Goal: Communication & Community: Answer question/provide support

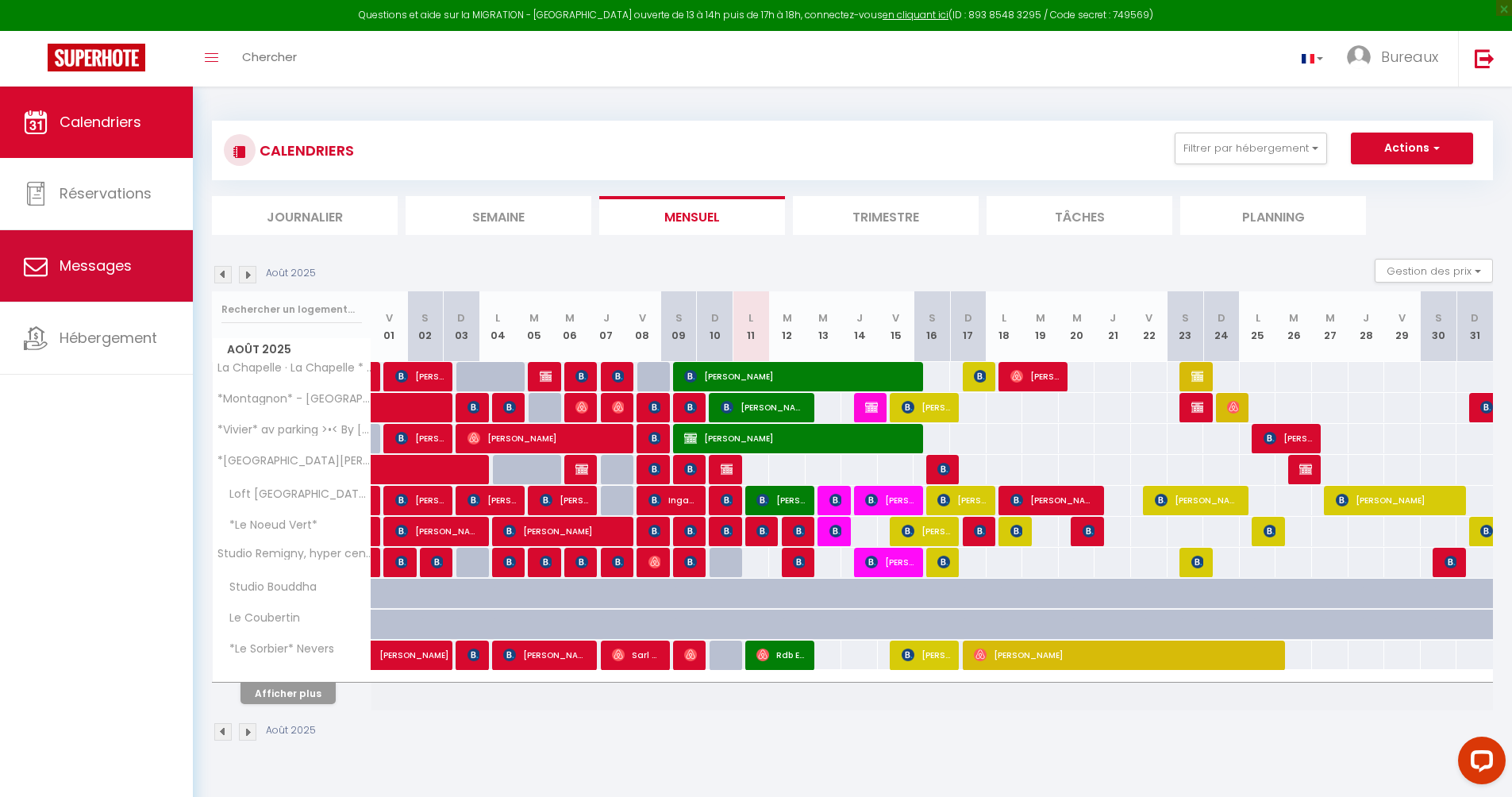
click at [105, 282] on link "Messages" at bounding box center [97, 266] width 193 height 72
select select "message"
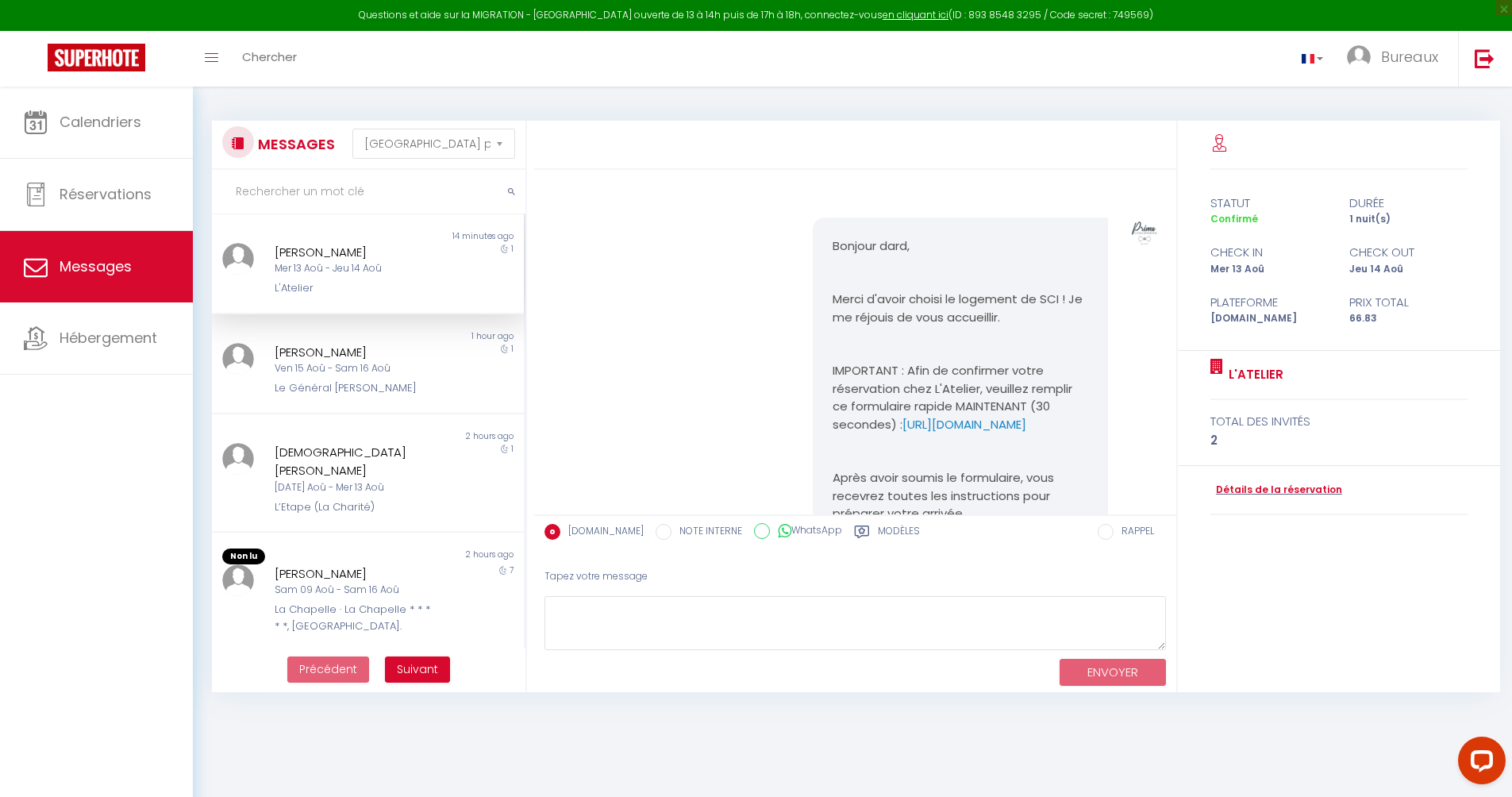
scroll to position [853, 0]
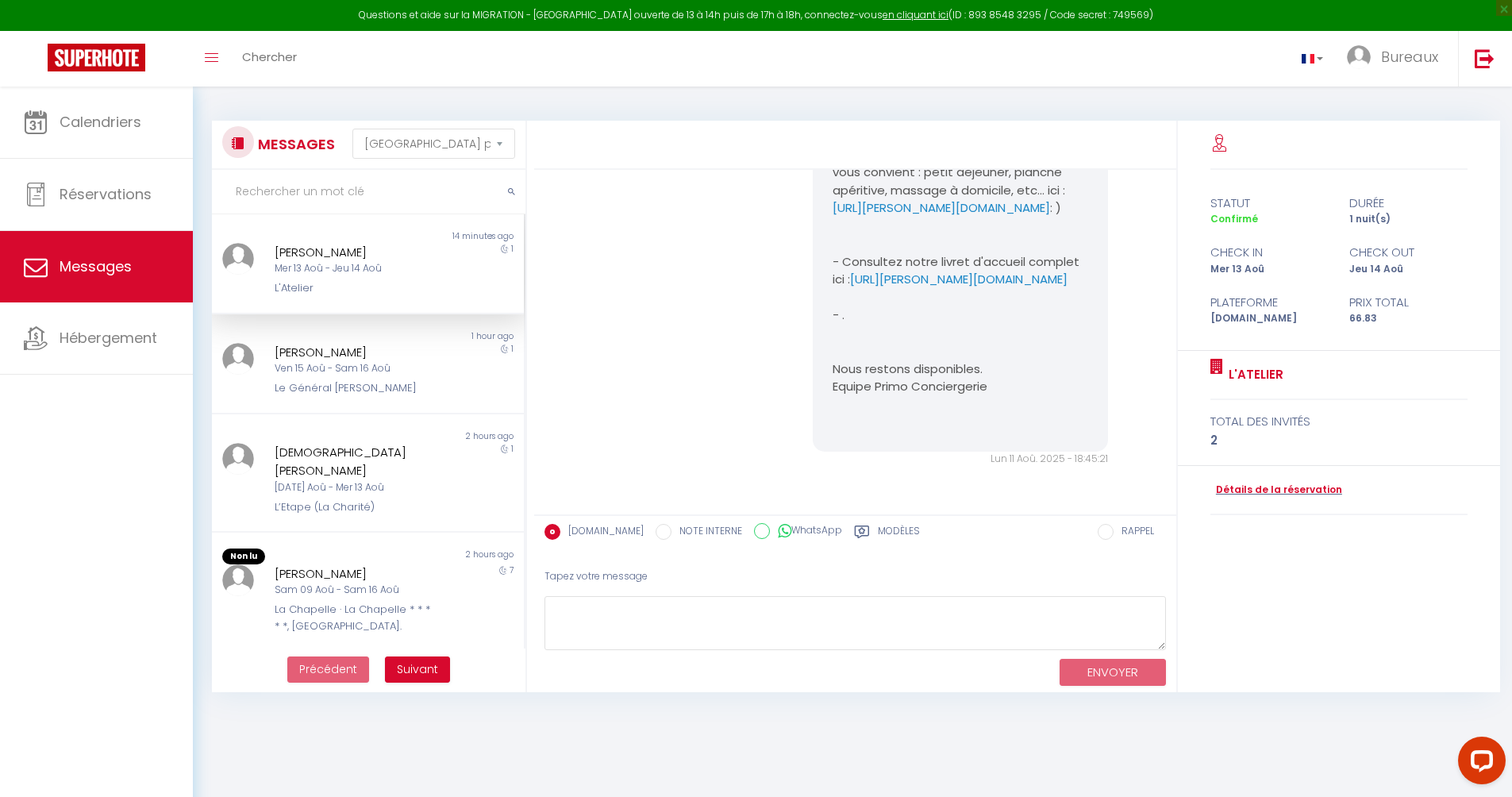
click at [366, 182] on input "text" at bounding box center [369, 192] width 314 height 44
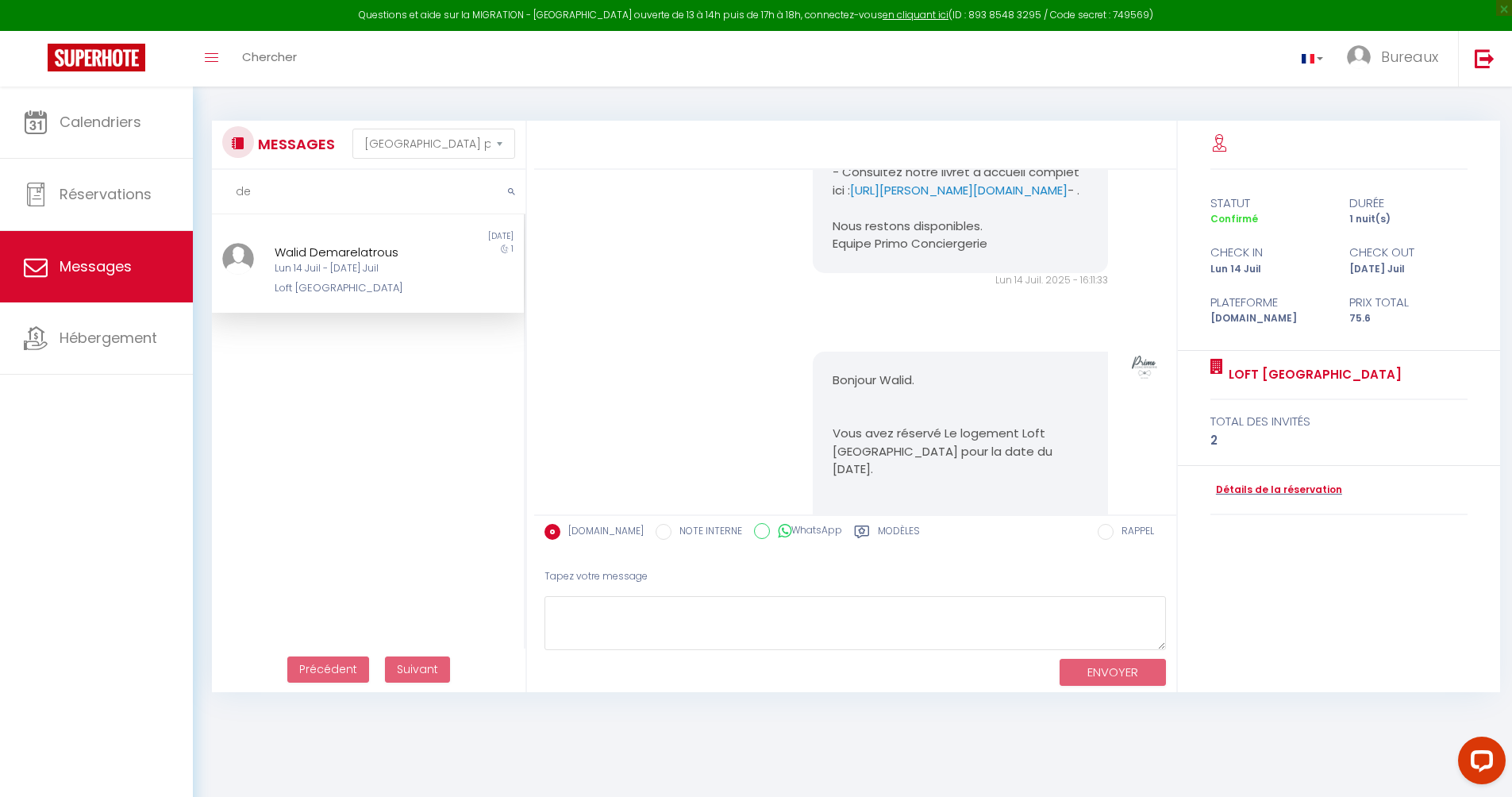
type input "d"
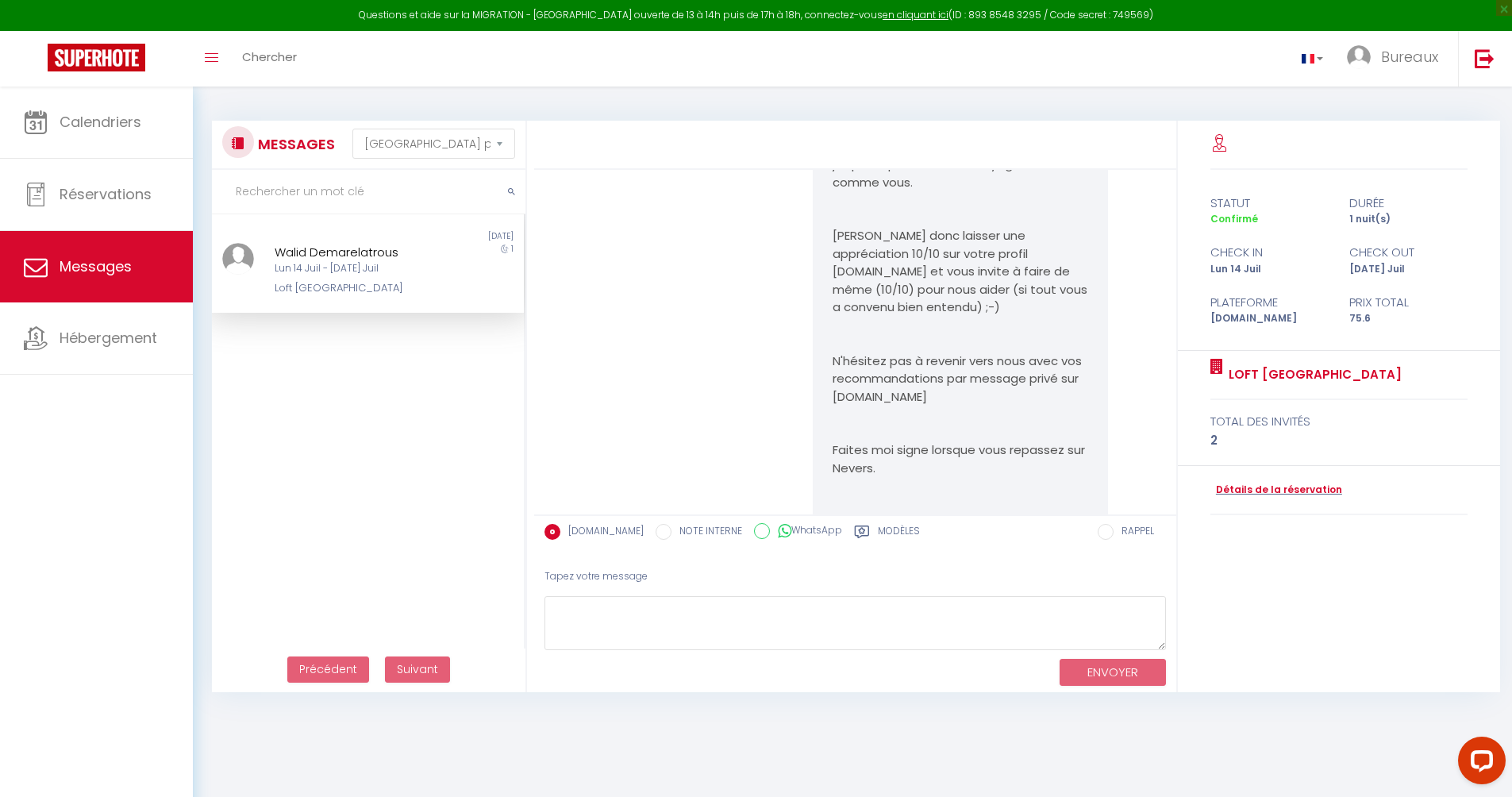
scroll to position [3876, 0]
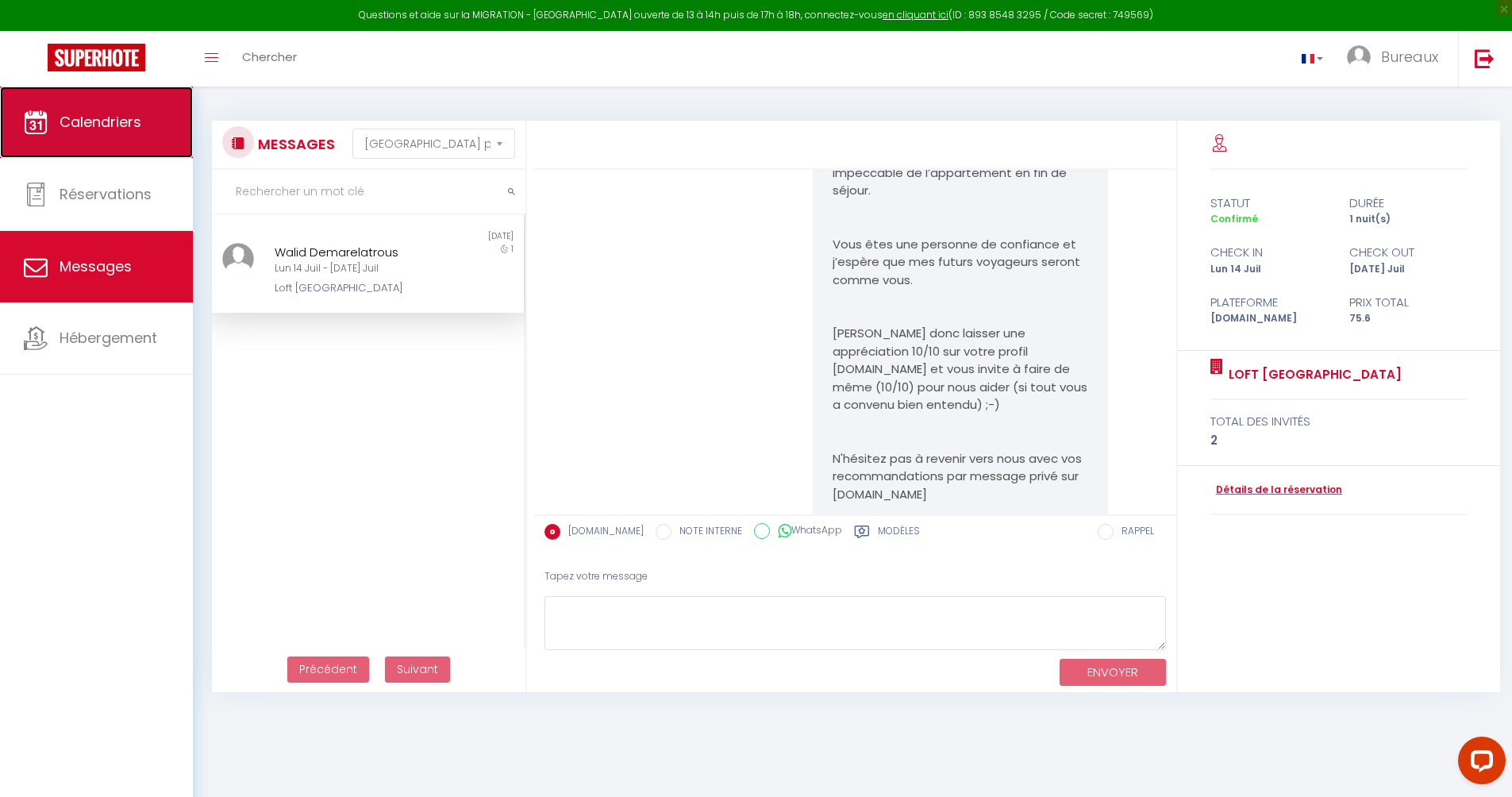
click at [110, 133] on link "Calendriers" at bounding box center [97, 122] width 193 height 72
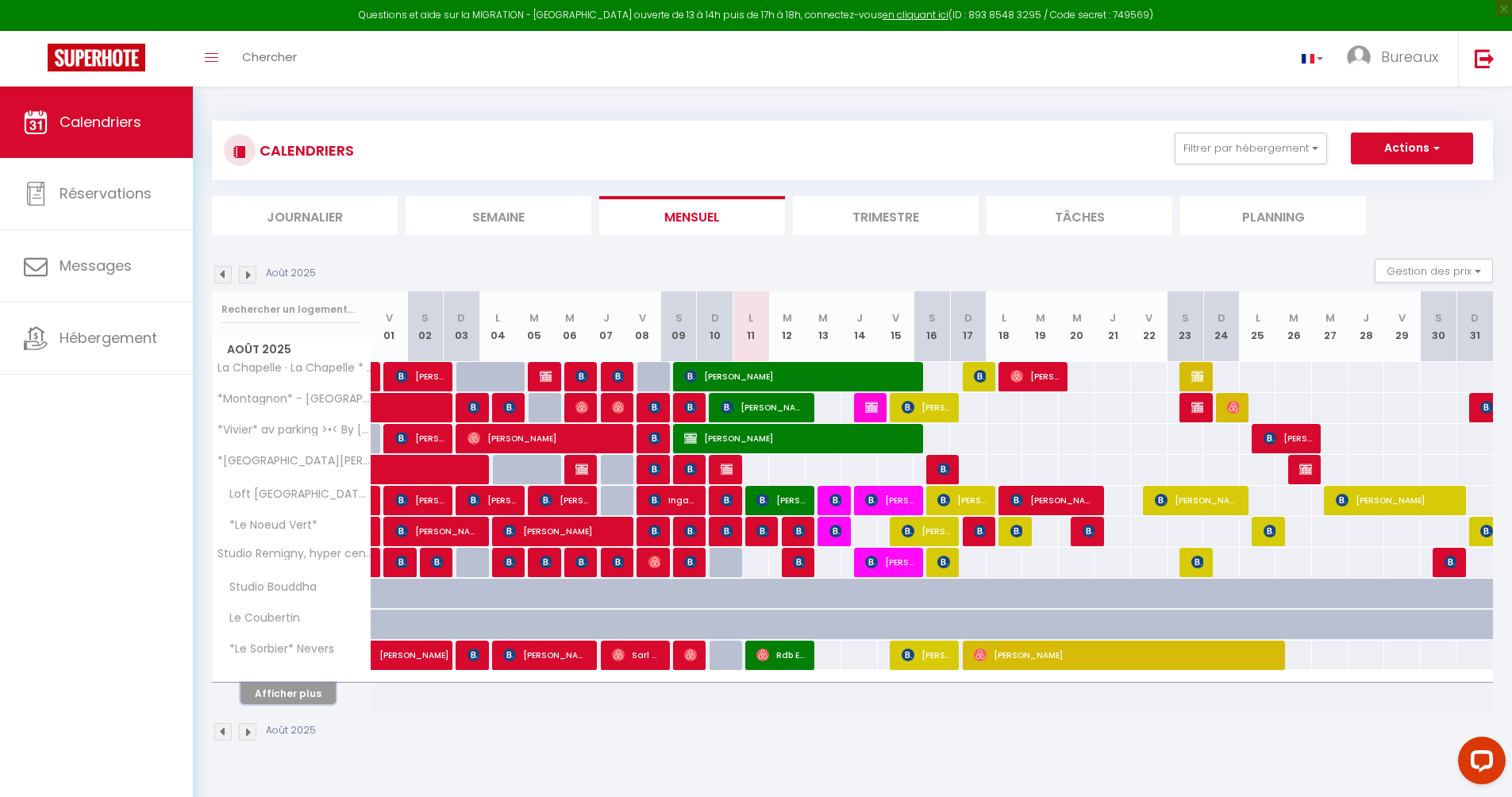
click at [291, 694] on button "Afficher plus" at bounding box center [288, 694] width 95 height 22
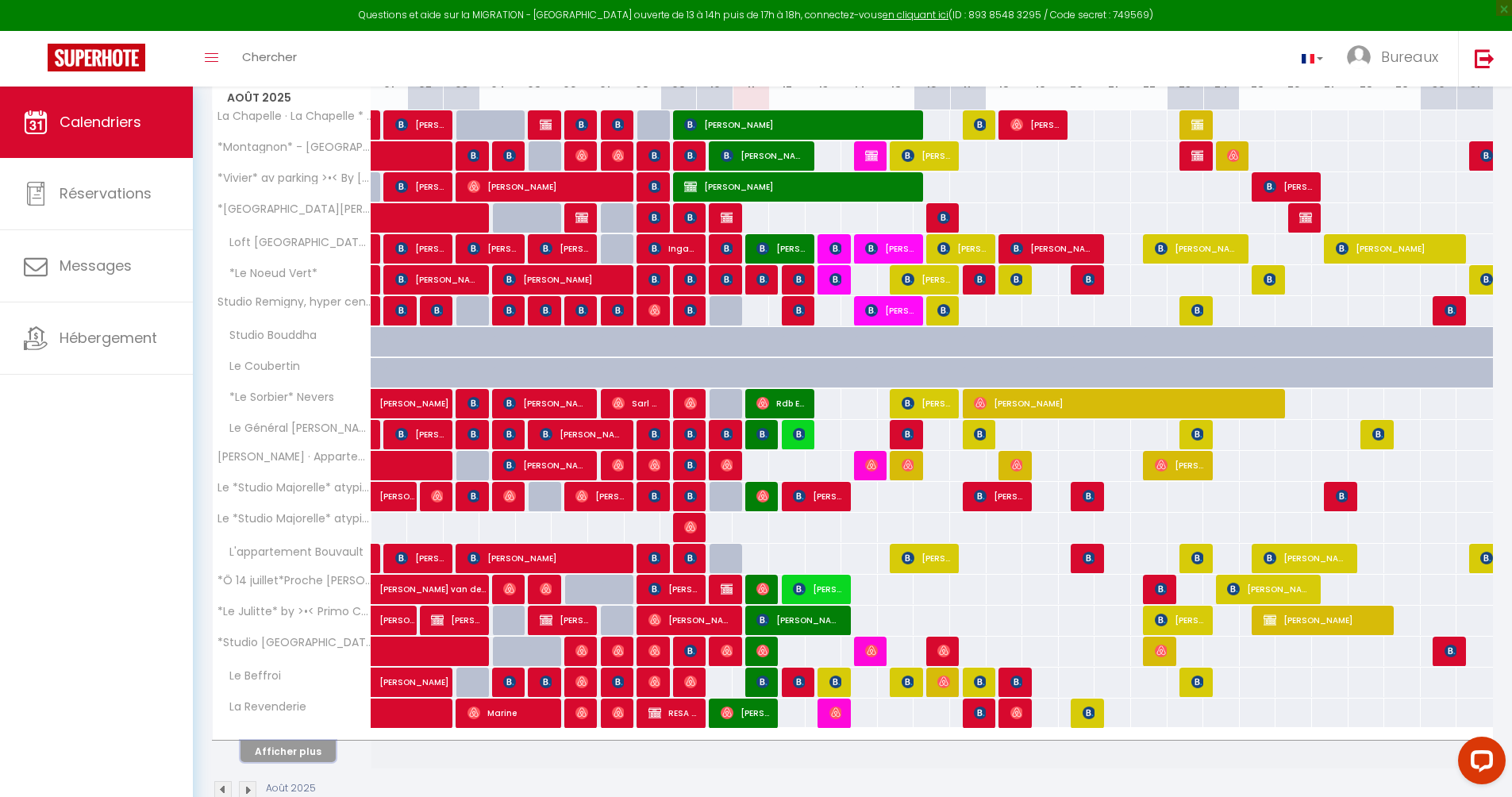
scroll to position [286, 0]
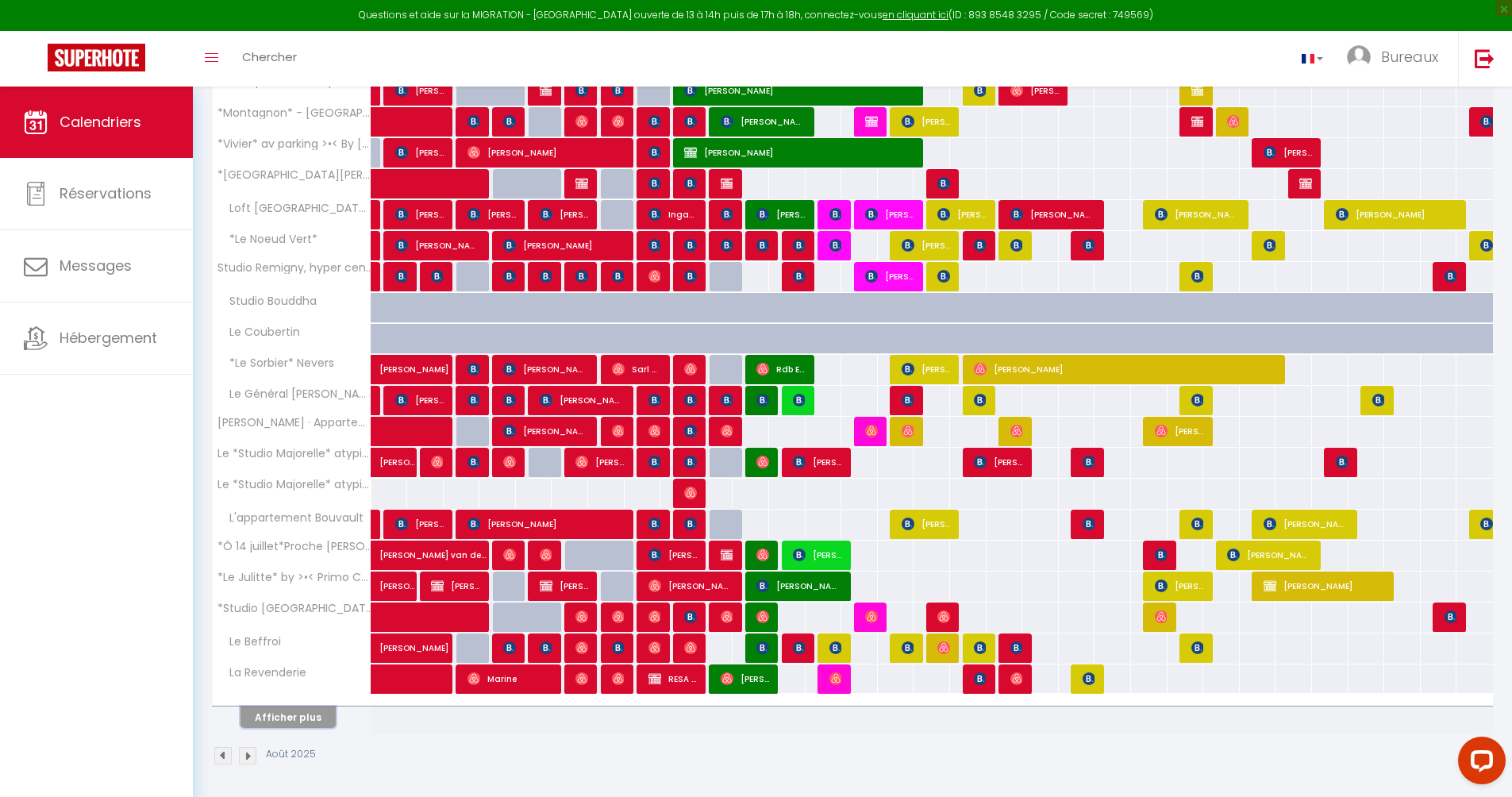
click at [292, 720] on button "Afficher plus" at bounding box center [288, 717] width 95 height 22
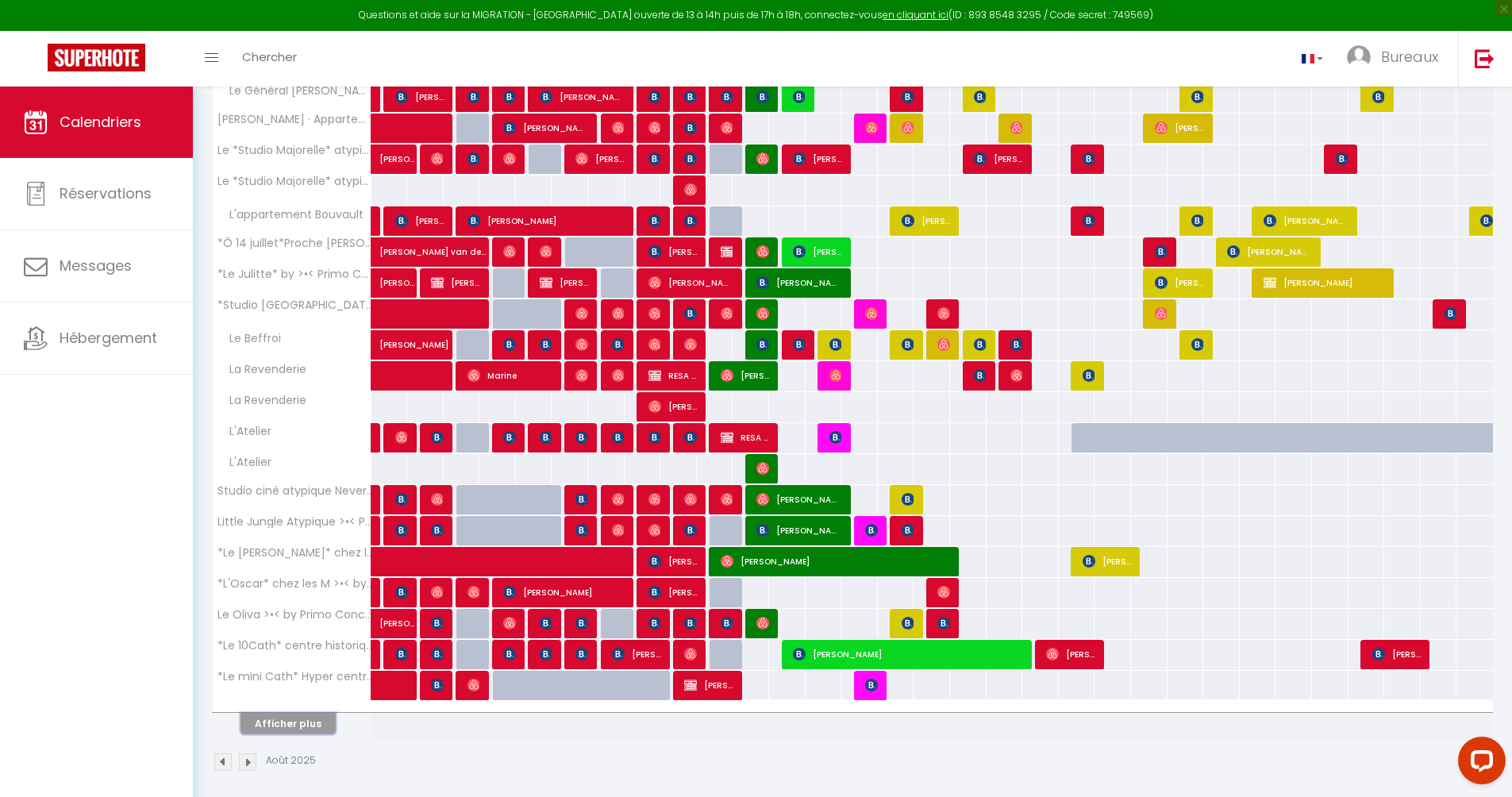
scroll to position [599, 0]
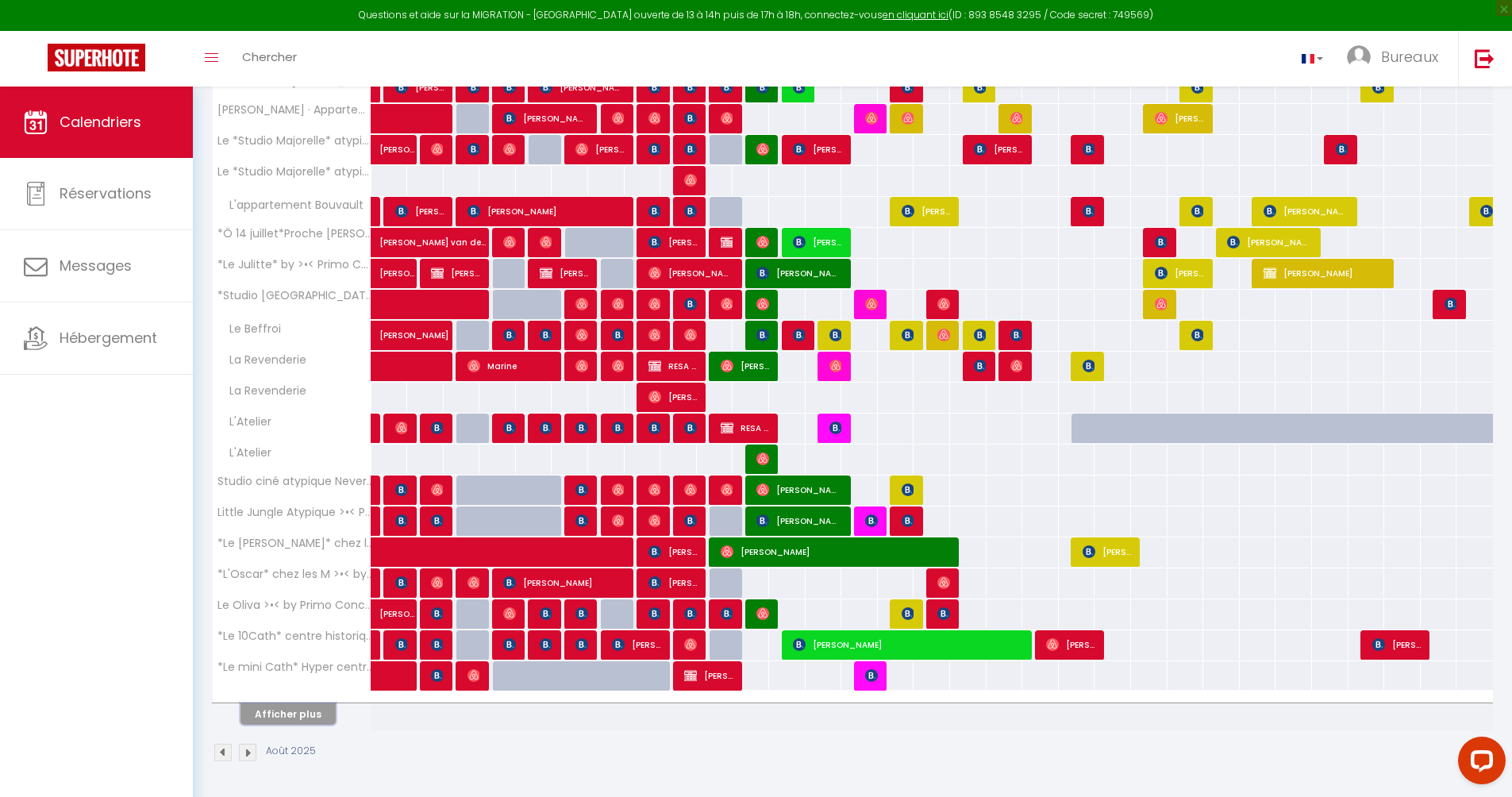
click at [294, 707] on button "Afficher plus" at bounding box center [288, 715] width 95 height 22
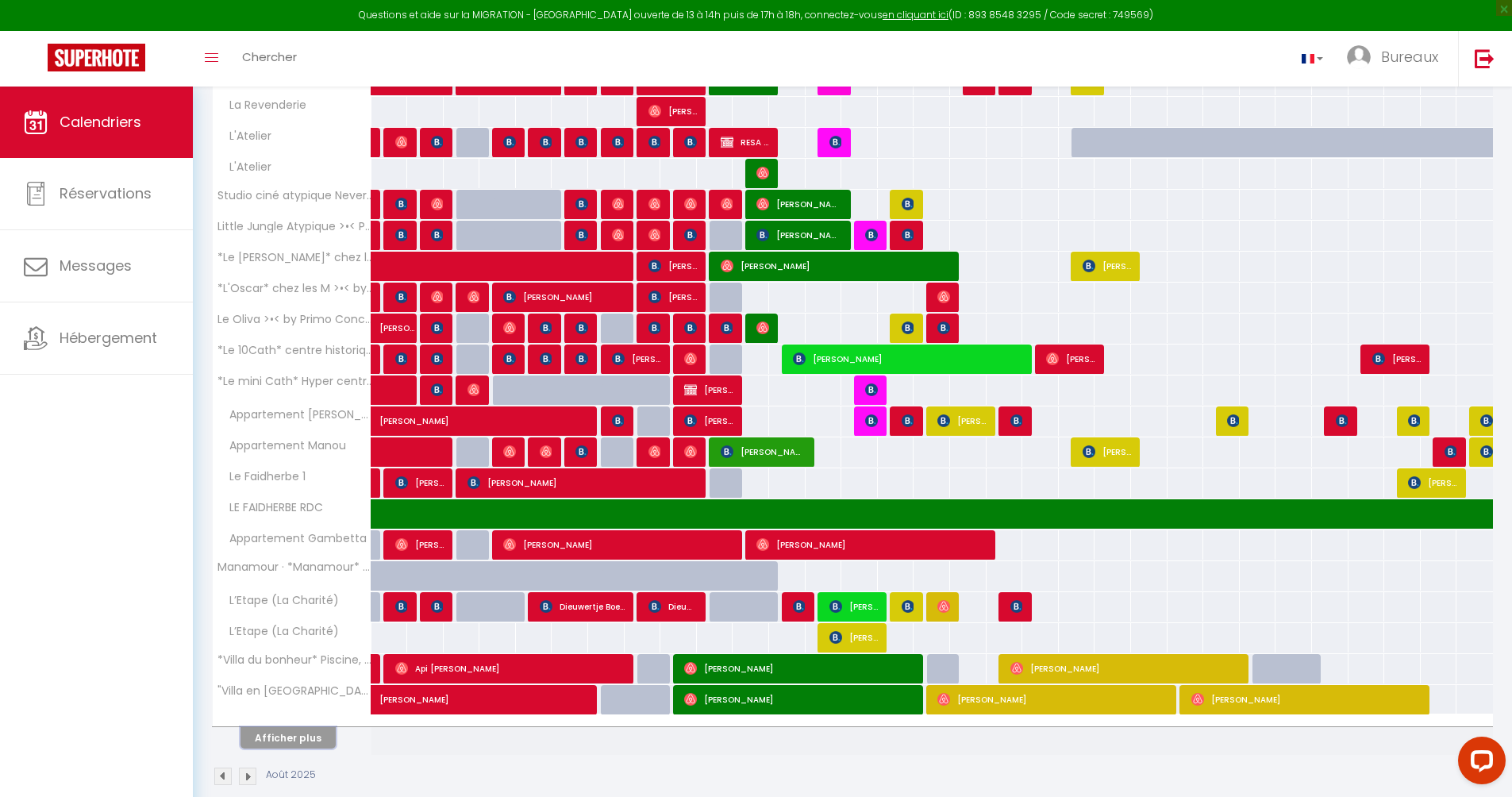
scroll to position [908, 0]
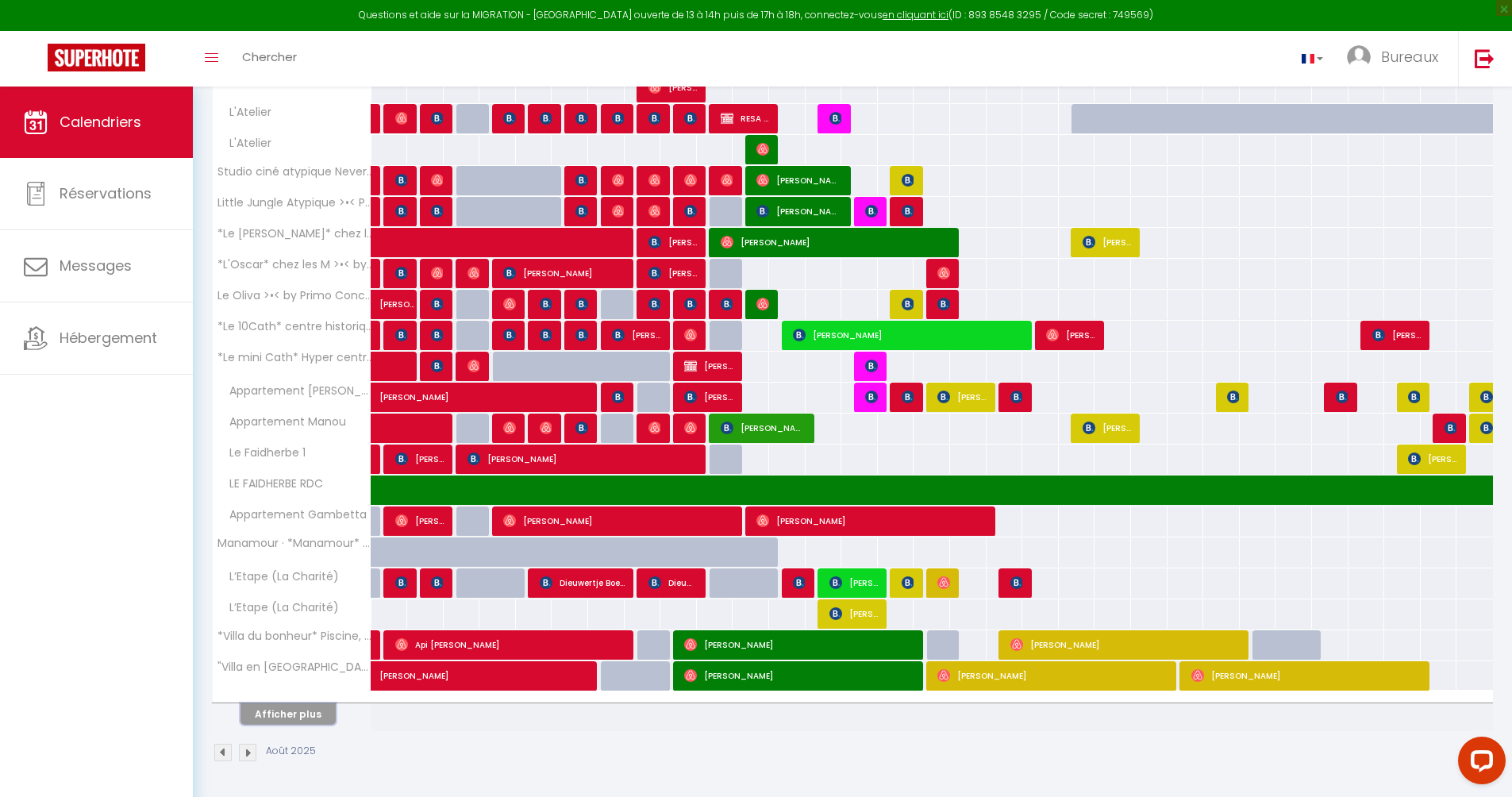
click at [298, 711] on button "Afficher plus" at bounding box center [288, 715] width 95 height 22
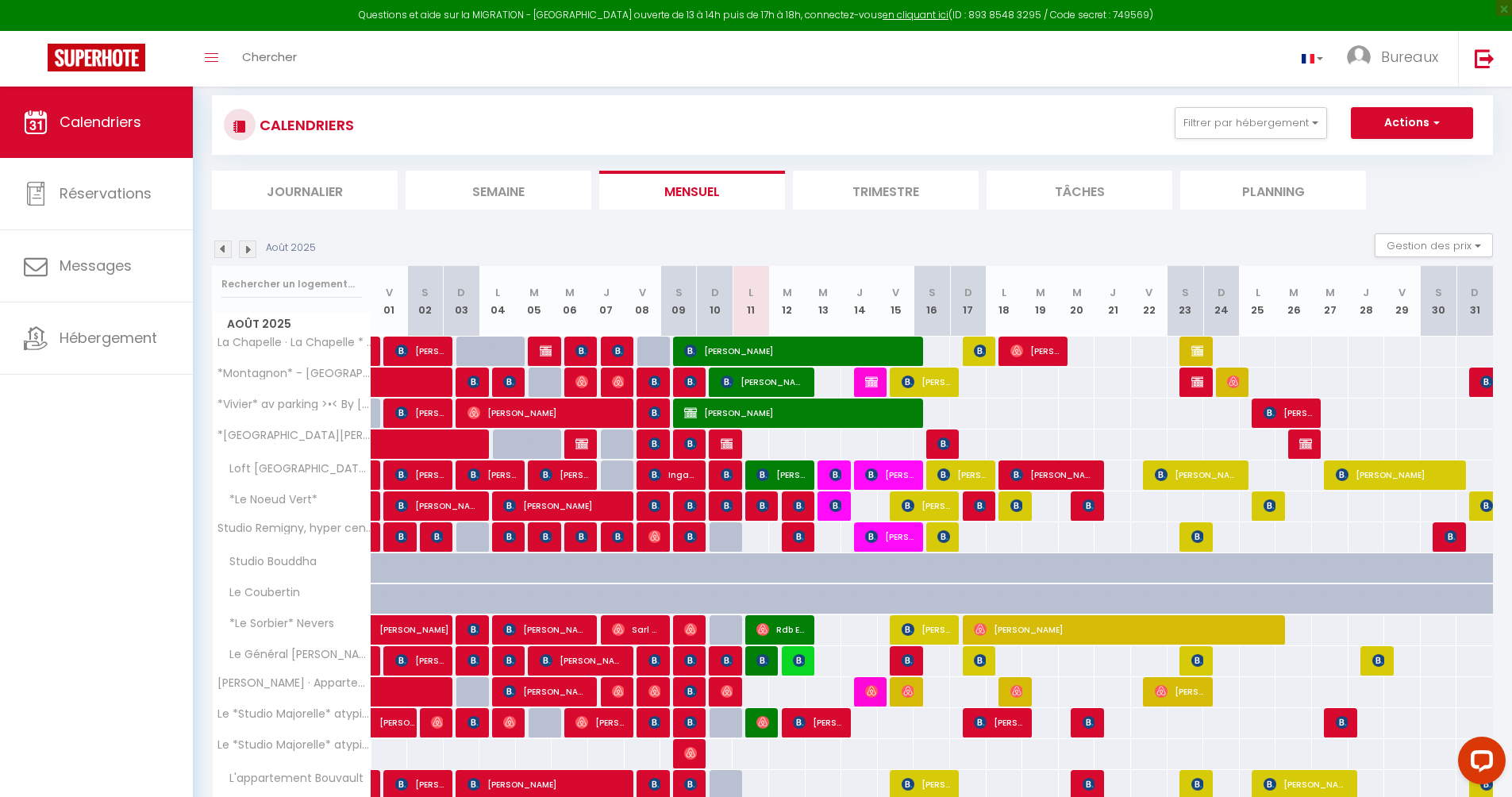
scroll to position [0, 0]
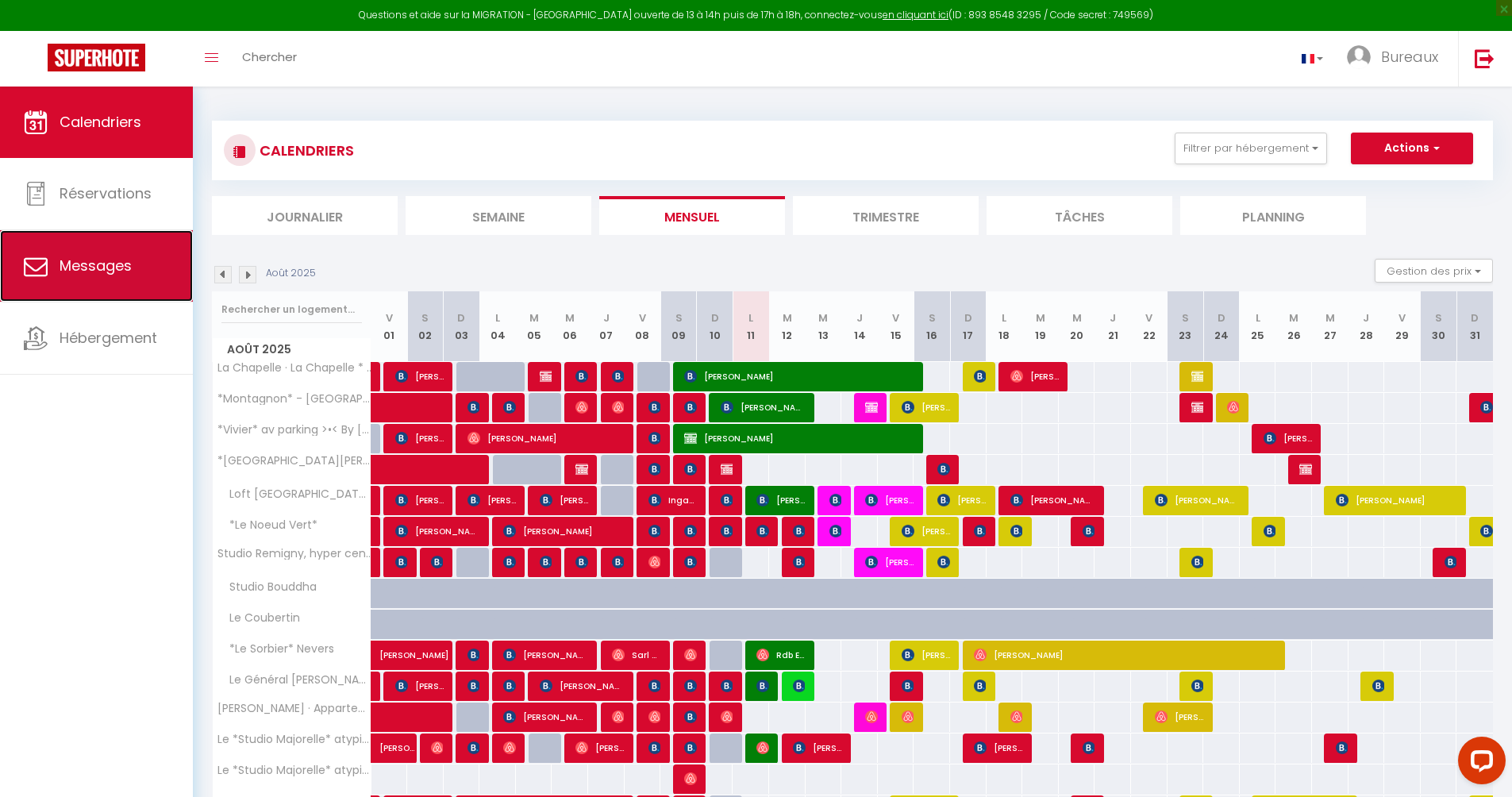
click at [117, 256] on span "Messages" at bounding box center [95, 266] width 72 height 20
select select "message"
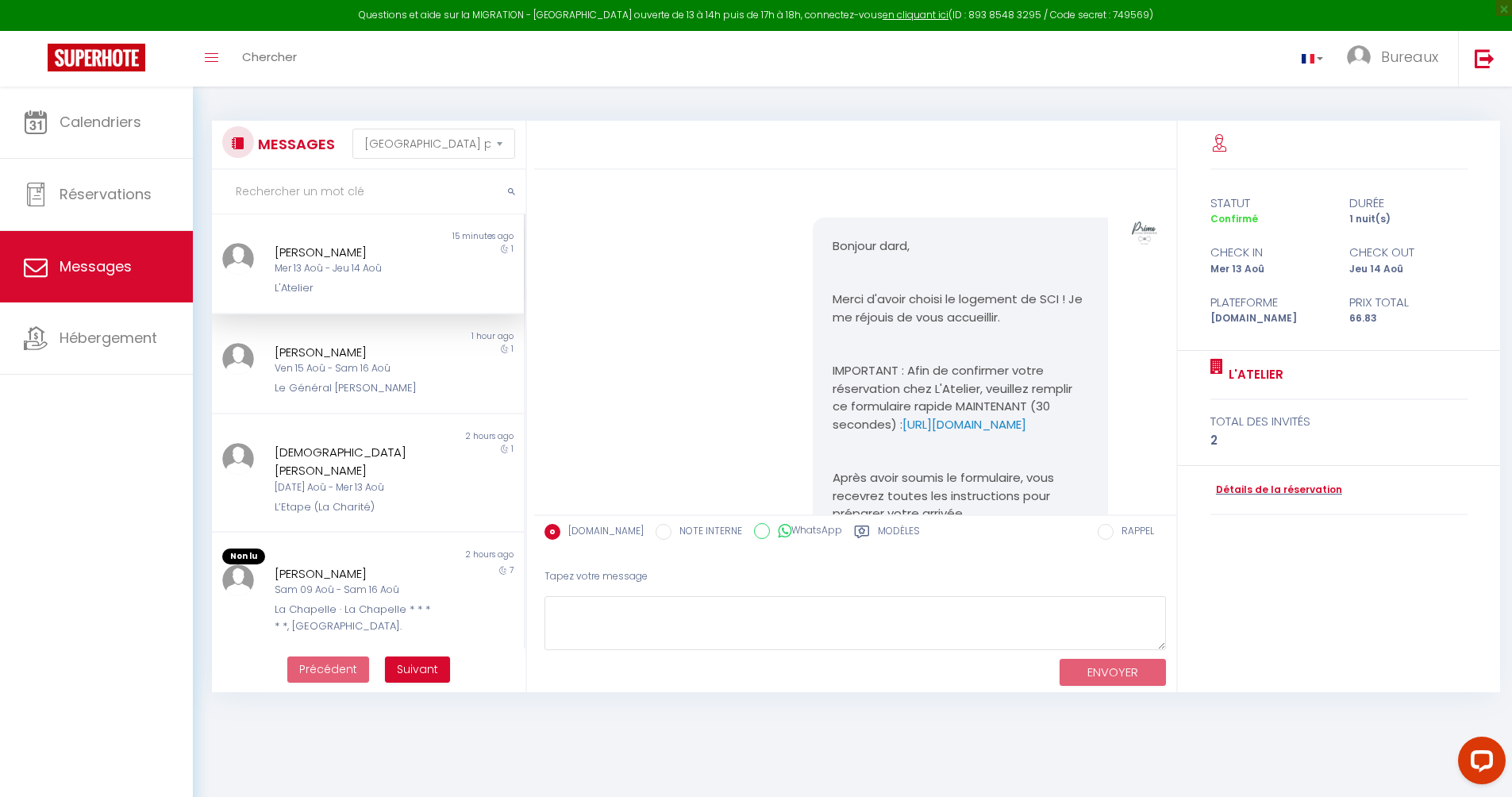
scroll to position [853, 0]
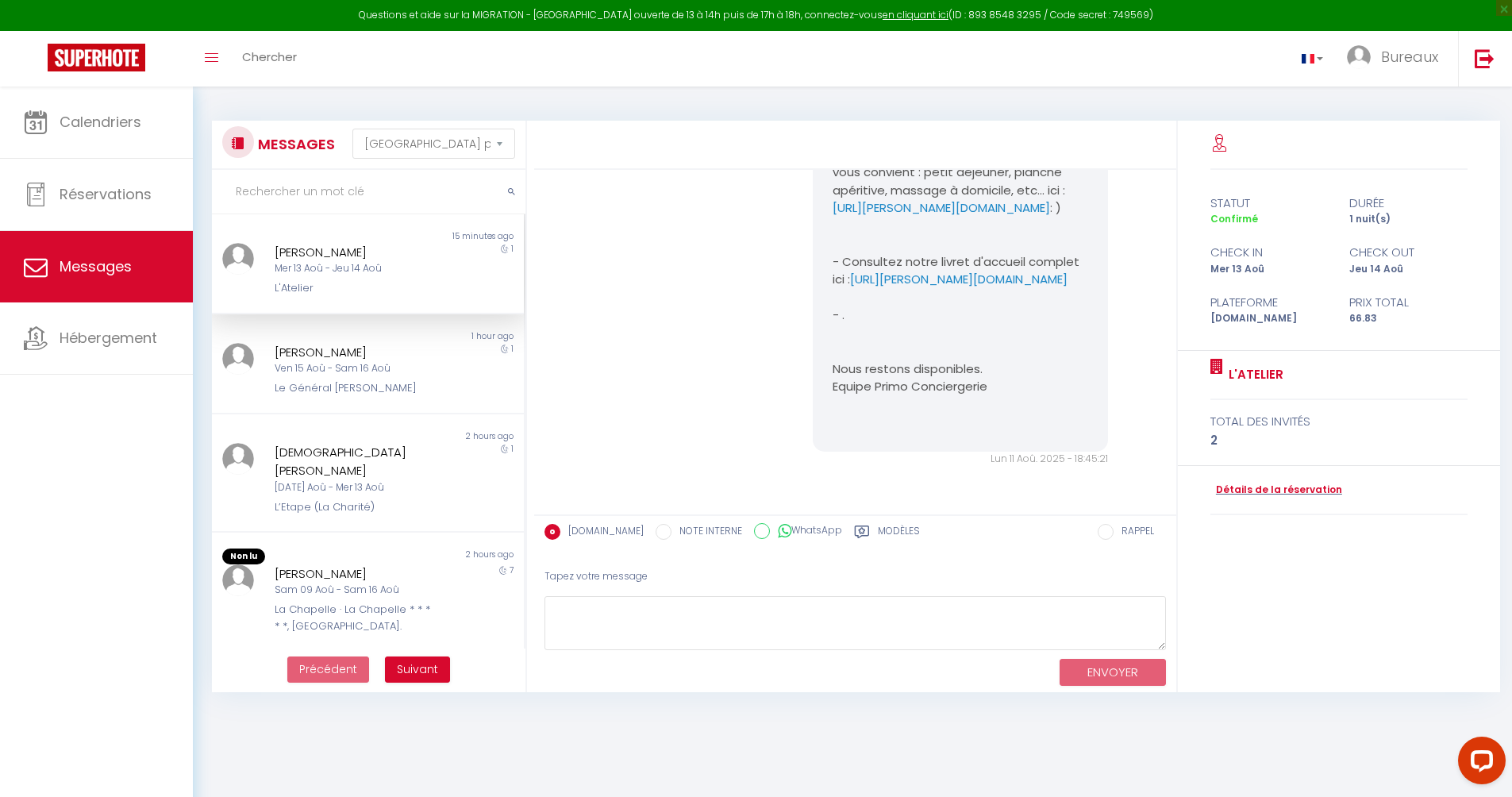
click at [361, 199] on input "text" at bounding box center [369, 192] width 314 height 44
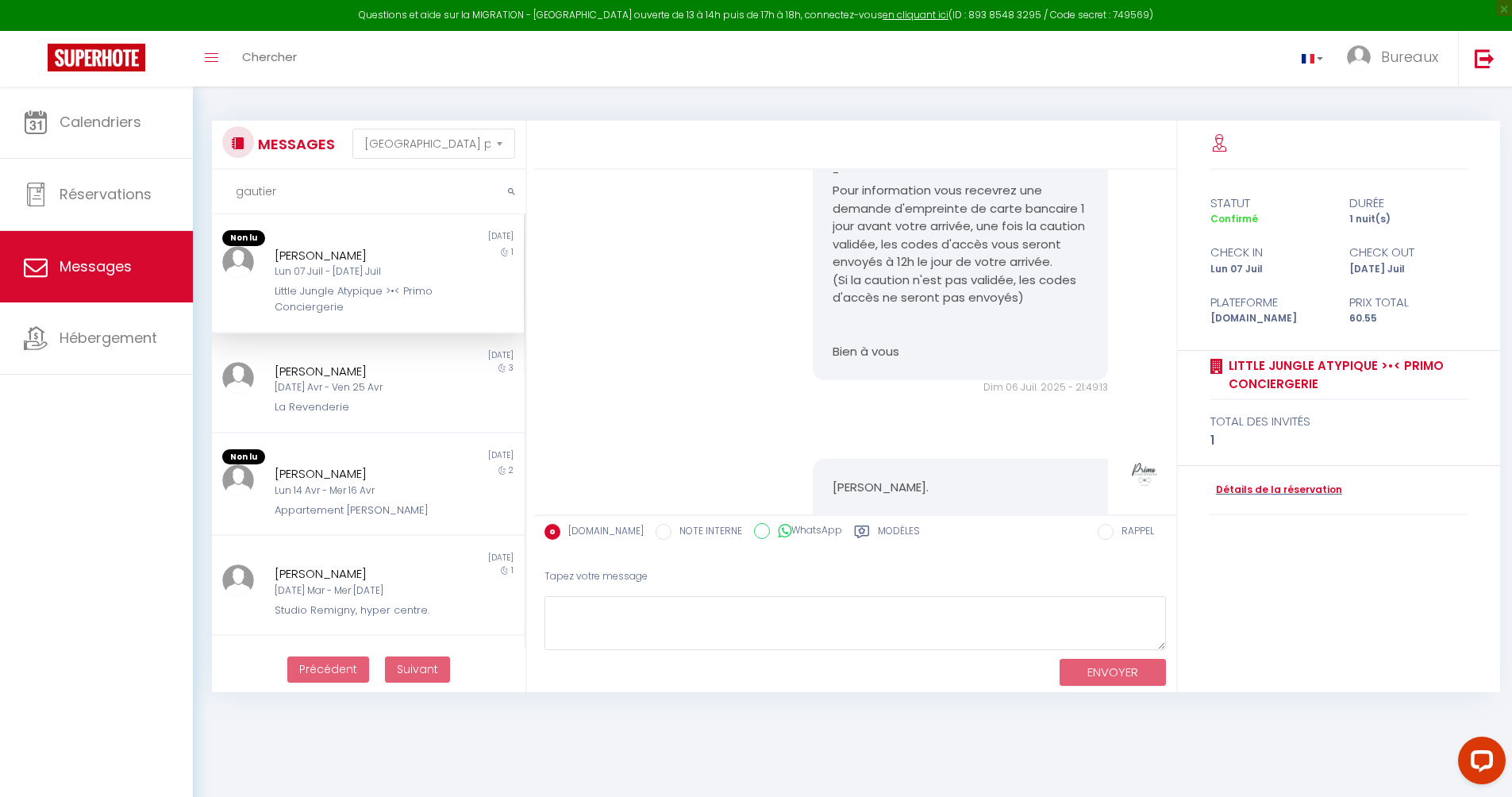
scroll to position [4269, 0]
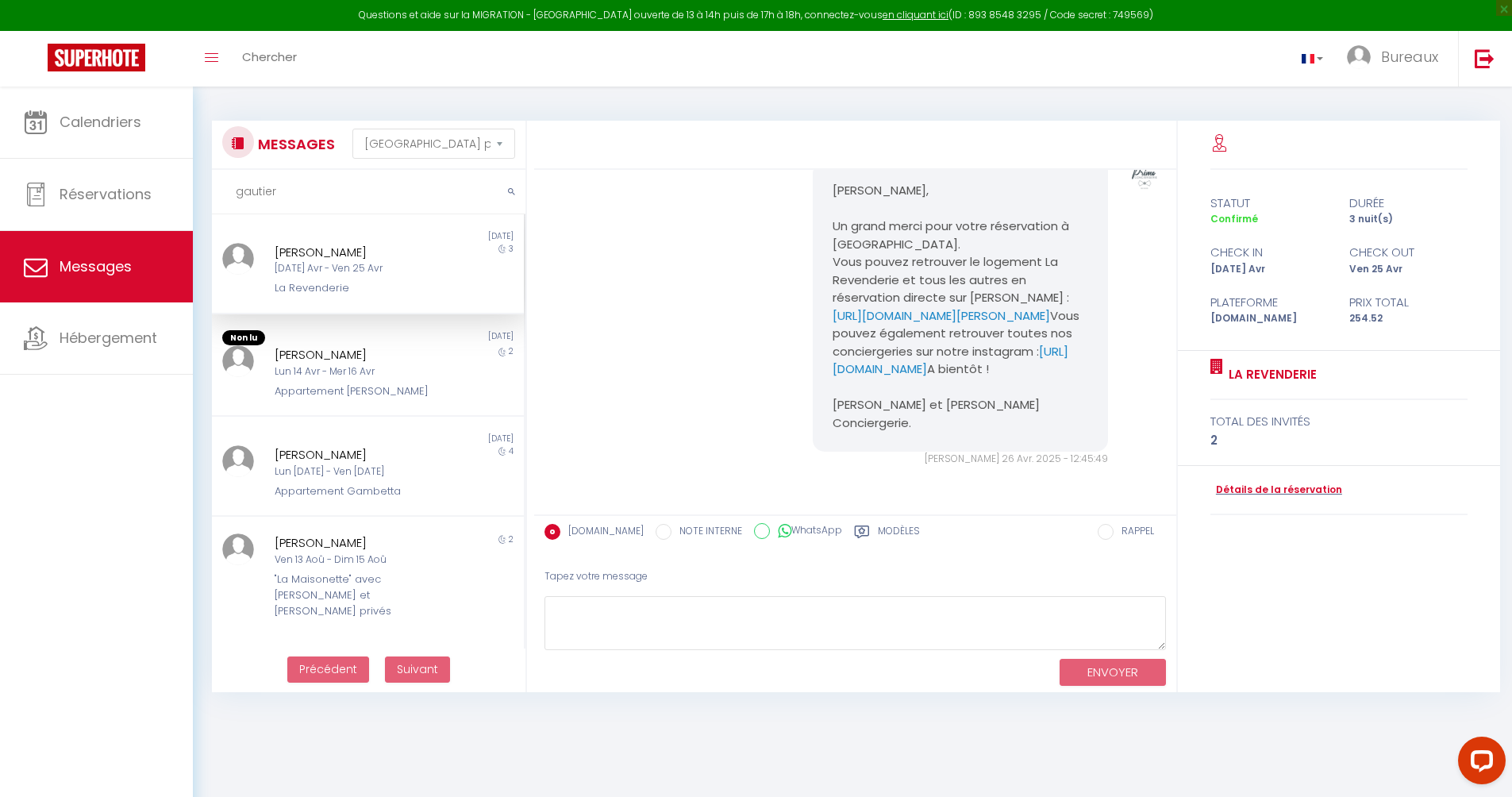
type input "gautier"
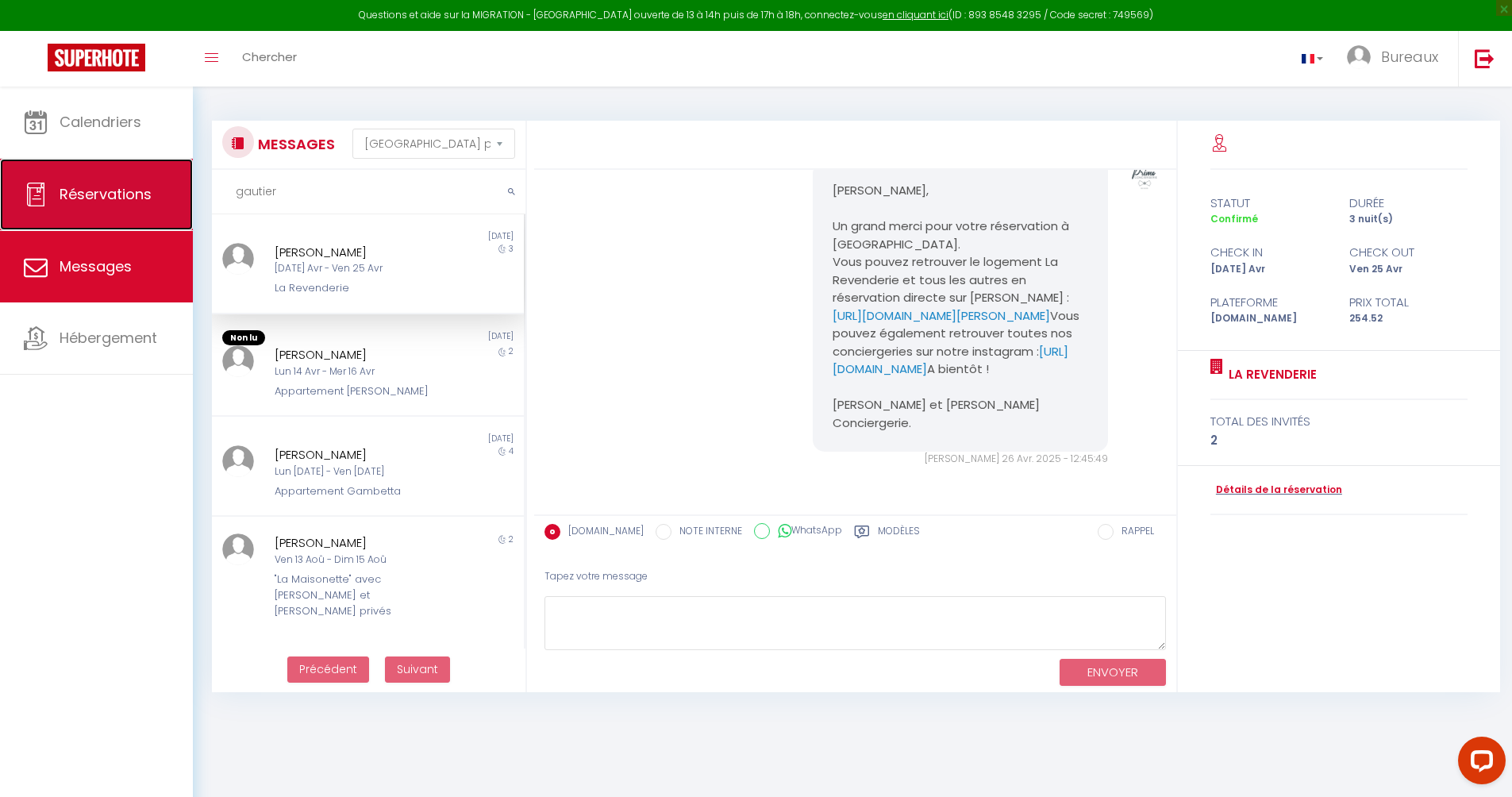
click at [133, 197] on span "Réservations" at bounding box center [105, 194] width 92 height 20
select select "not_cancelled"
